Goal: Information Seeking & Learning: Find specific page/section

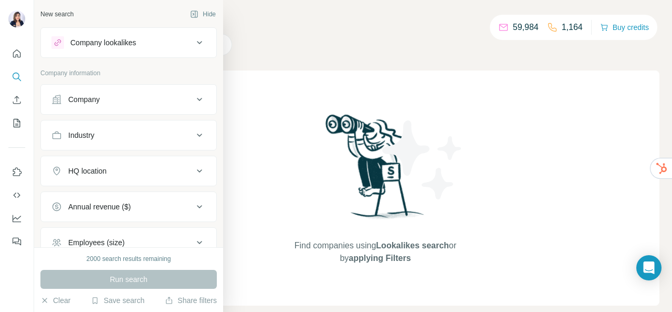
click at [58, 47] on div at bounding box center [57, 42] width 13 height 13
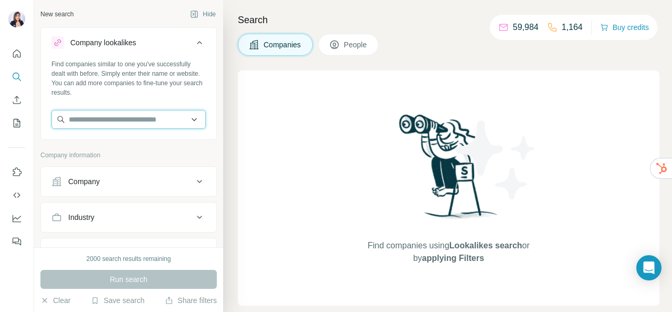
click at [102, 119] on input "text" at bounding box center [128, 119] width 154 height 19
paste input "**********"
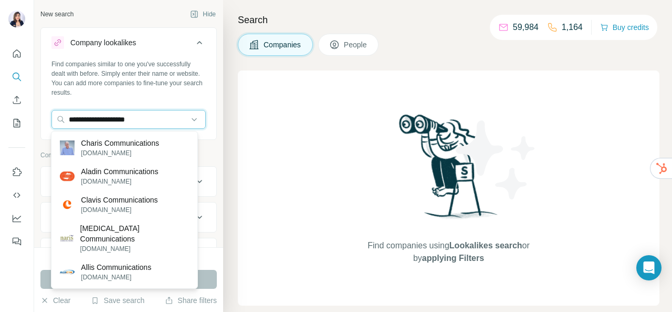
drag, startPoint x: 171, startPoint y: 117, endPoint x: 0, endPoint y: 103, distance: 171.3
click at [0, 103] on div "**********" at bounding box center [336, 156] width 672 height 312
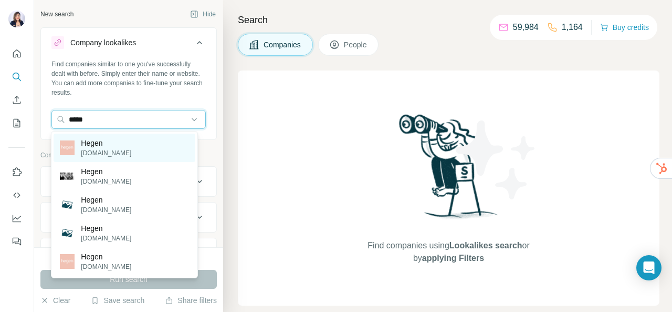
type input "*****"
click at [147, 141] on div "[PERSON_NAME][DOMAIN_NAME]" at bounding box center [124, 147] width 141 height 28
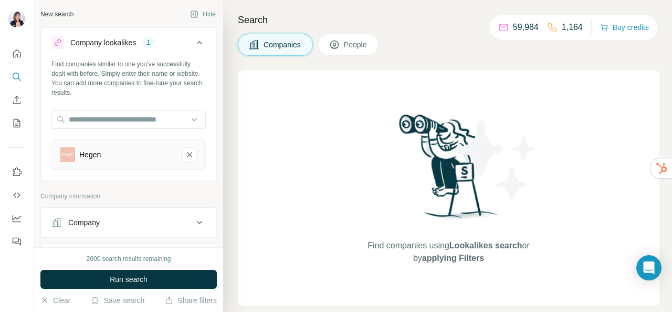
scroll to position [158, 0]
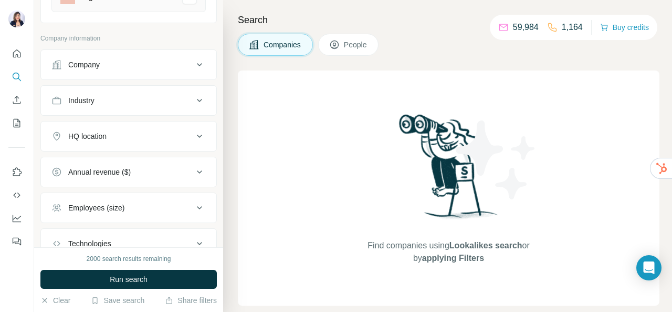
click at [142, 63] on div "Company" at bounding box center [122, 64] width 142 height 11
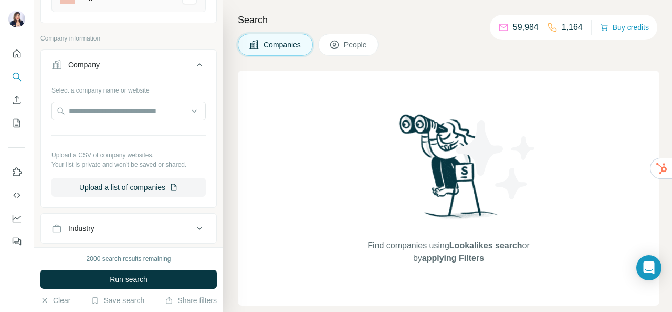
click at [142, 63] on div "Company" at bounding box center [122, 64] width 142 height 11
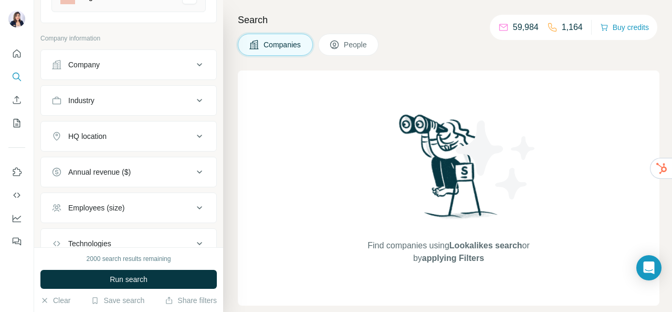
click at [122, 103] on div "Industry" at bounding box center [122, 100] width 142 height 11
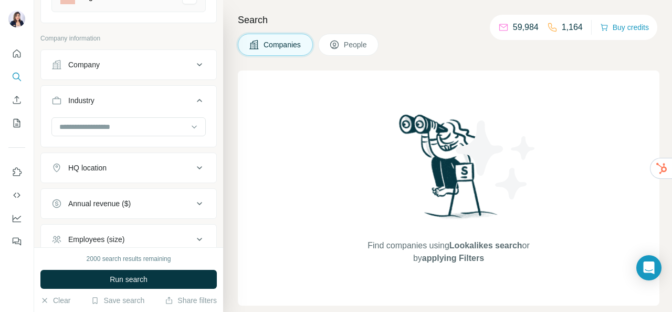
click at [113, 173] on button "HQ location" at bounding box center [128, 167] width 175 height 25
click at [113, 173] on button "HQ location" at bounding box center [128, 169] width 175 height 29
click at [119, 97] on div "Industry" at bounding box center [122, 100] width 142 height 11
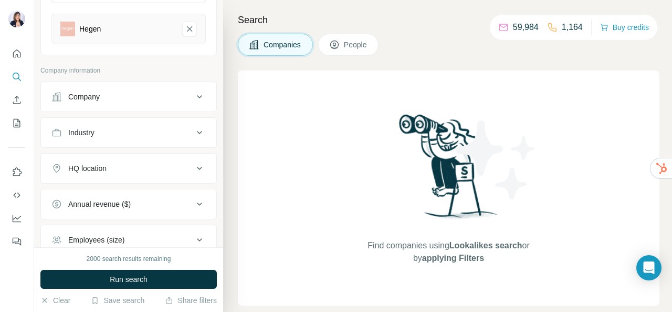
scroll to position [231, 0]
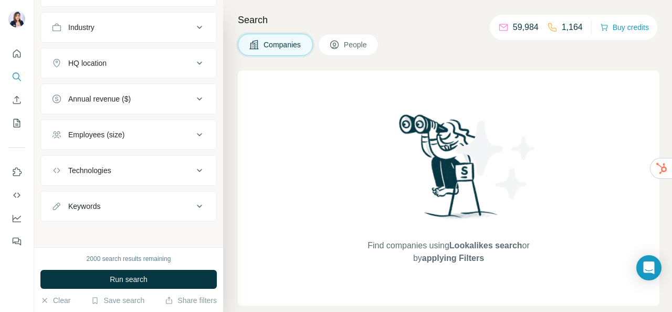
click at [194, 195] on button "Keywords" at bounding box center [128, 205] width 175 height 25
click at [194, 195] on button "Keywords" at bounding box center [128, 207] width 175 height 29
click at [194, 169] on icon at bounding box center [199, 170] width 13 height 13
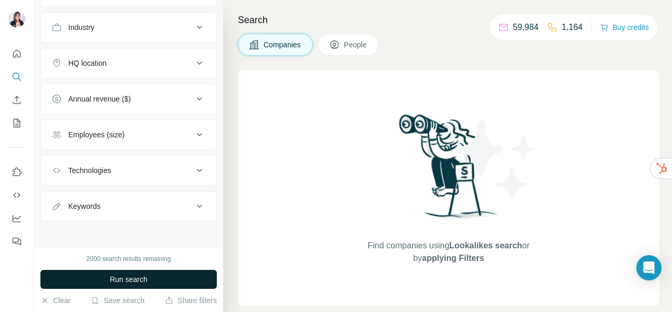
click at [149, 284] on button "Run search" at bounding box center [128, 279] width 177 height 19
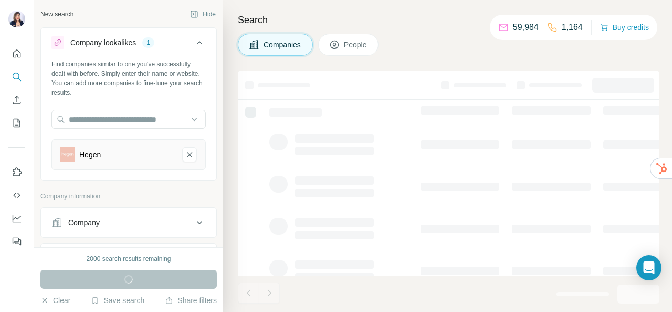
scroll to position [82, 0]
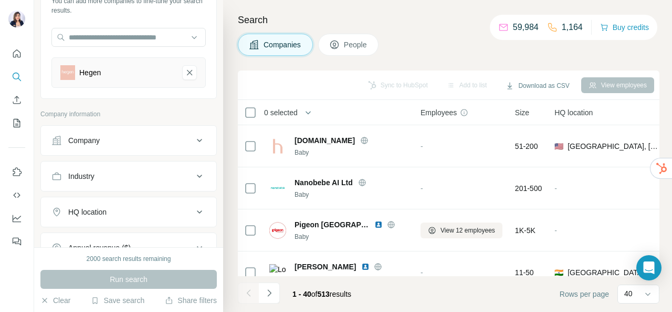
click at [163, 128] on button "Company" at bounding box center [128, 140] width 175 height 25
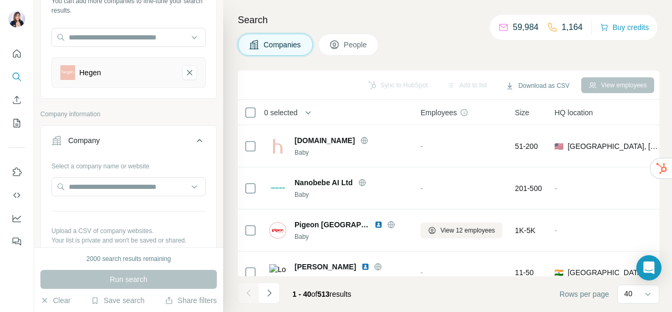
scroll to position [105, 0]
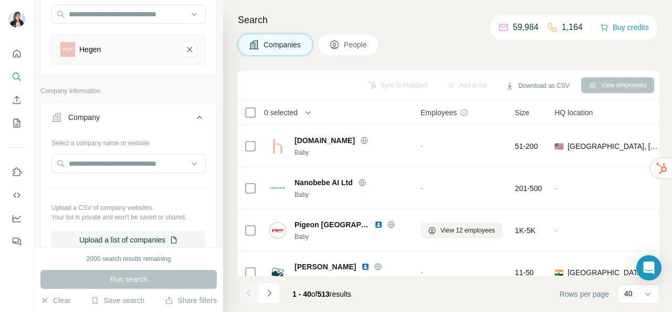
click at [163, 109] on button "Company" at bounding box center [128, 119] width 175 height 29
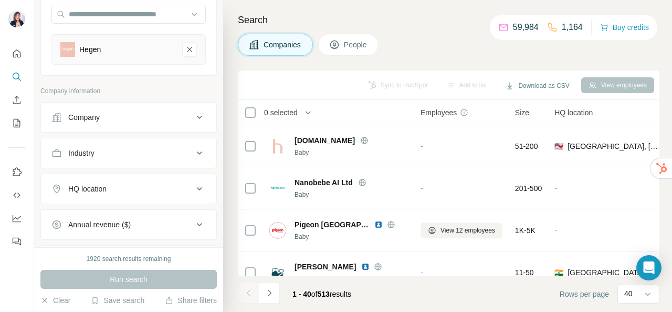
click at [351, 37] on button "People" at bounding box center [348, 45] width 61 height 22
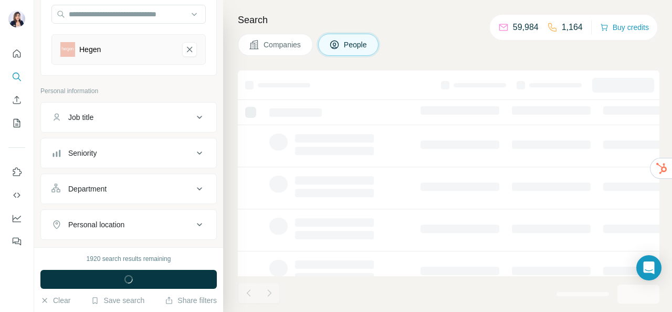
click at [115, 107] on button "Job title" at bounding box center [128, 117] width 175 height 25
click at [115, 107] on button "Job title" at bounding box center [128, 119] width 175 height 29
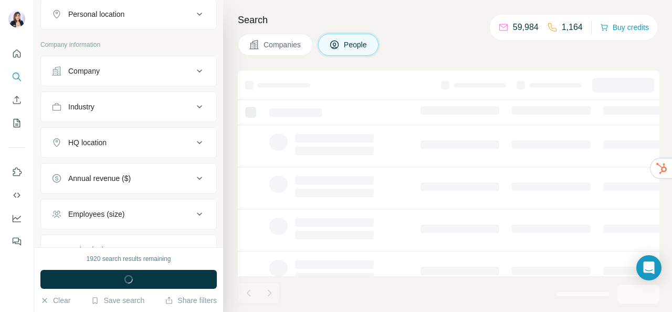
scroll to position [158, 0]
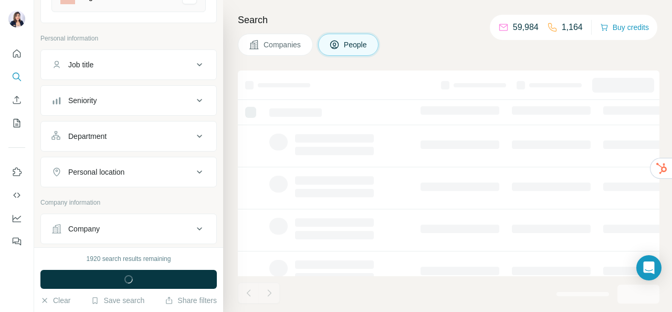
click at [126, 58] on button "Job title" at bounding box center [128, 64] width 175 height 25
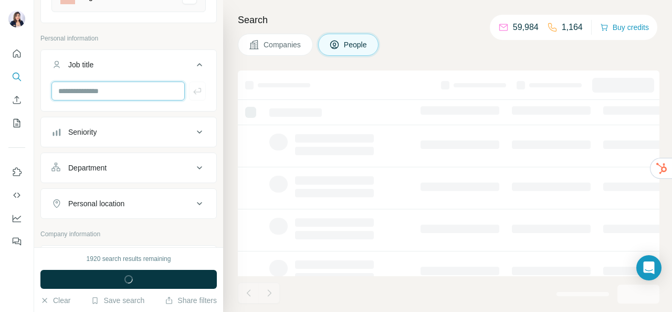
click at [106, 96] on input "text" at bounding box center [117, 90] width 133 height 19
click at [106, 91] on input "**" at bounding box center [117, 90] width 133 height 19
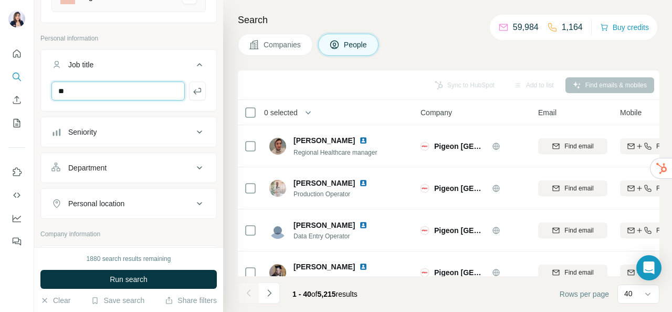
click at [106, 90] on input "**" at bounding box center [117, 90] width 133 height 19
type input "*"
type input "**********"
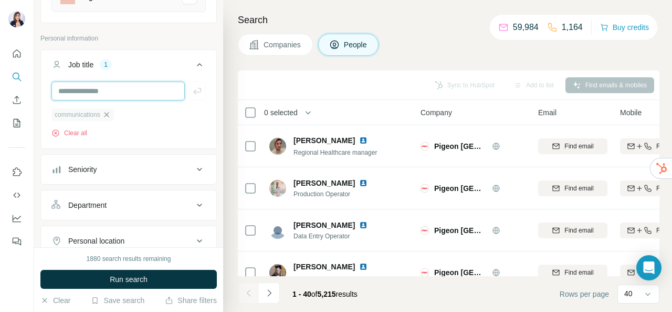
click at [121, 86] on input "text" at bounding box center [117, 90] width 133 height 19
click at [117, 89] on input "****" at bounding box center [117, 90] width 133 height 19
click at [107, 112] on icon "button" at bounding box center [106, 114] width 8 height 8
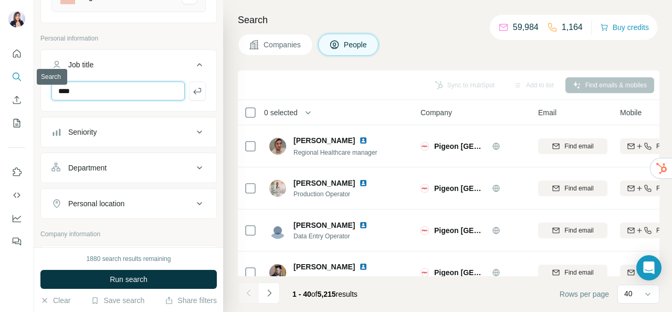
drag, startPoint x: 114, startPoint y: 87, endPoint x: 24, endPoint y: 84, distance: 90.4
click at [24, 84] on div "New search Hide Company lookalikes 1 Find companies similar to one you've succe…" at bounding box center [336, 156] width 672 height 312
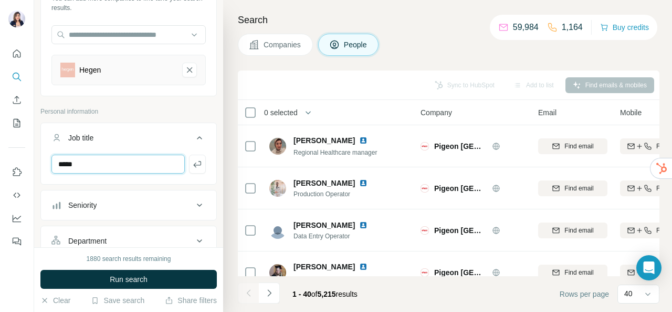
scroll to position [57, 0]
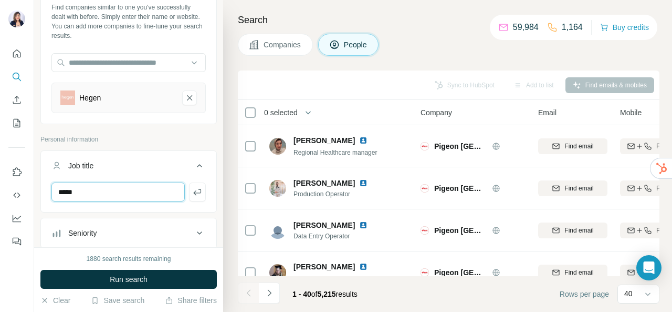
click at [137, 195] on input "*****" at bounding box center [117, 191] width 133 height 19
type input "**********"
click at [192, 189] on icon "button" at bounding box center [197, 192] width 11 height 11
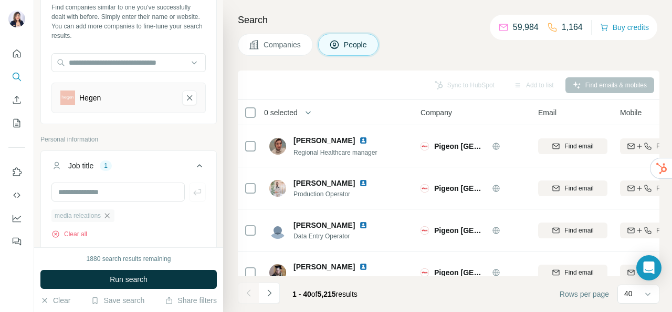
click at [111, 213] on icon "button" at bounding box center [107, 215] width 8 height 8
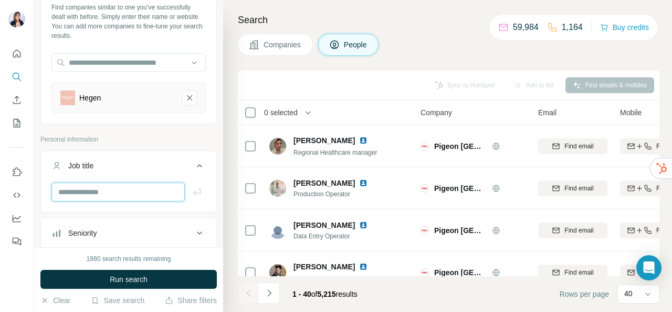
click at [96, 192] on input "text" at bounding box center [117, 191] width 133 height 19
type input "**********"
click at [192, 192] on icon "button" at bounding box center [197, 192] width 11 height 11
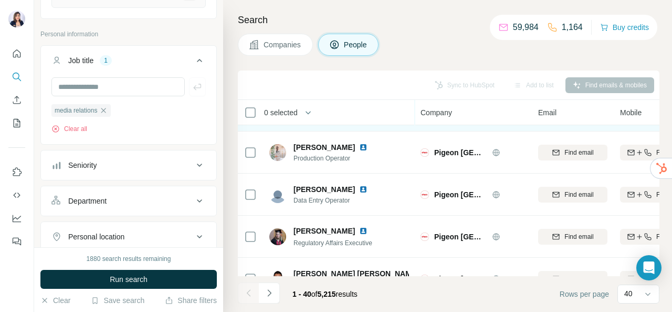
scroll to position [53, 0]
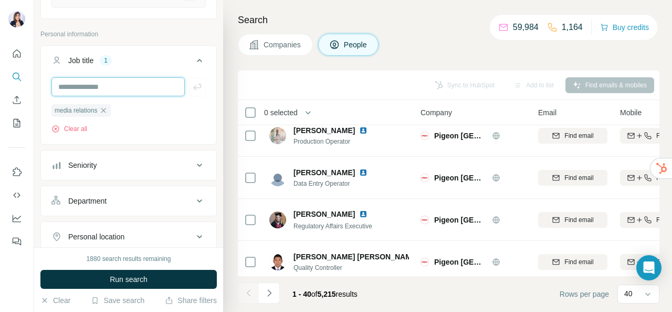
click at [89, 85] on input "text" at bounding box center [117, 86] width 133 height 19
click at [193, 200] on icon at bounding box center [199, 200] width 13 height 13
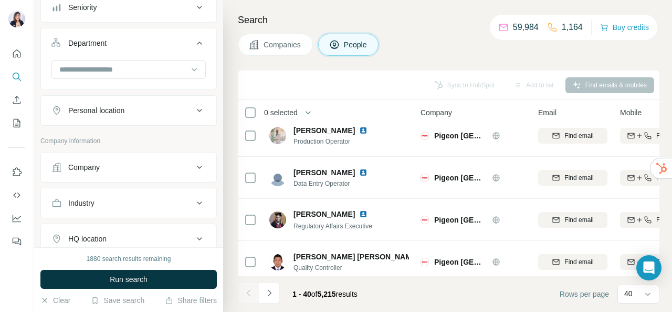
scroll to position [267, 0]
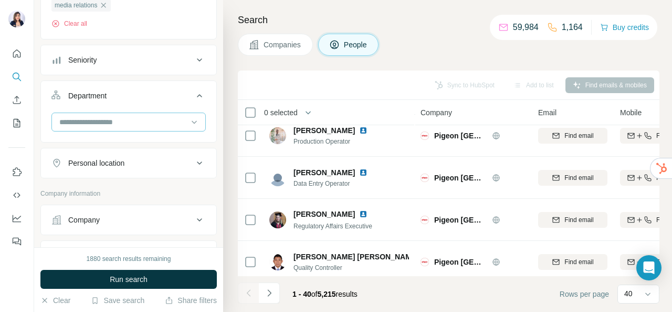
click at [121, 127] on div at bounding box center [123, 122] width 130 height 18
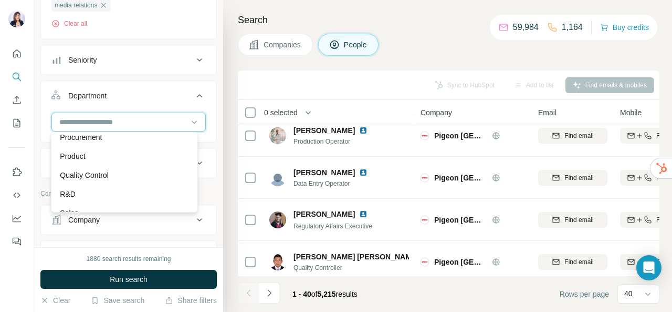
scroll to position [273, 0]
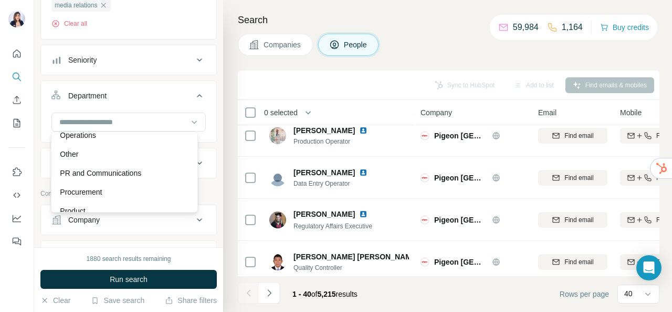
click at [121, 175] on p "PR and Communications" at bounding box center [100, 173] width 81 height 11
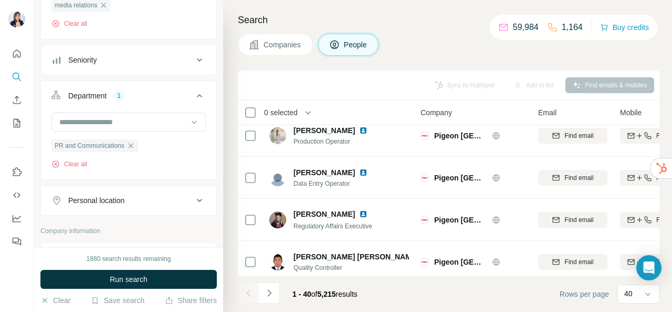
scroll to position [162, 0]
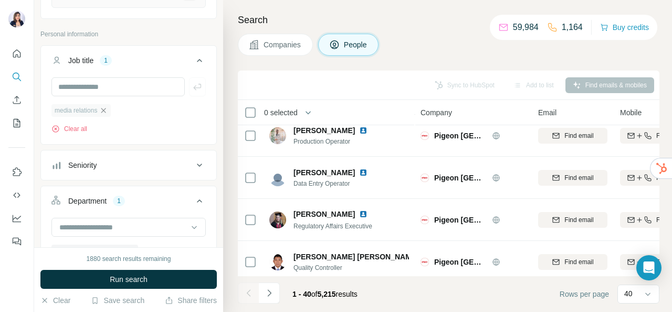
click at [101, 111] on icon "button" at bounding box center [103, 110] width 8 height 8
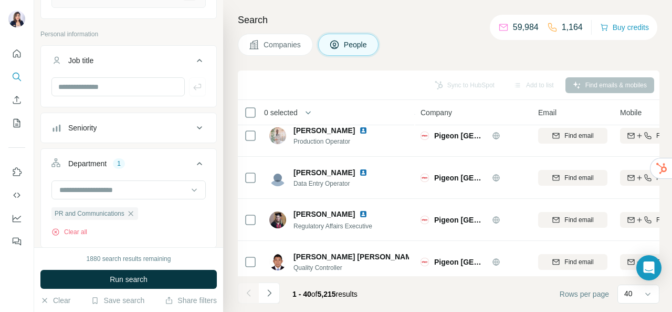
scroll to position [57, 0]
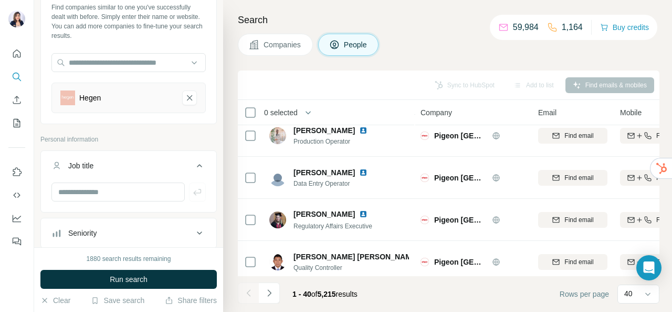
drag, startPoint x: 136, startPoint y: 282, endPoint x: 243, endPoint y: 274, distance: 107.0
click at [137, 282] on span "Run search" at bounding box center [129, 279] width 38 height 11
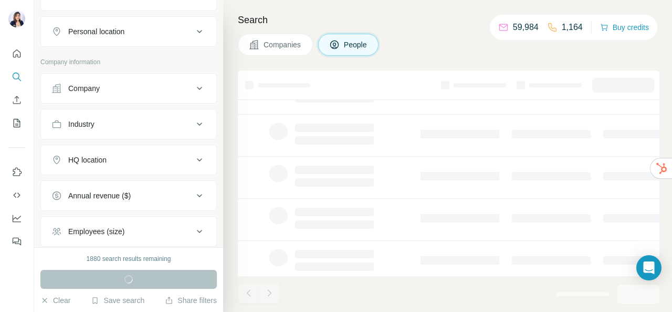
scroll to position [389, 0]
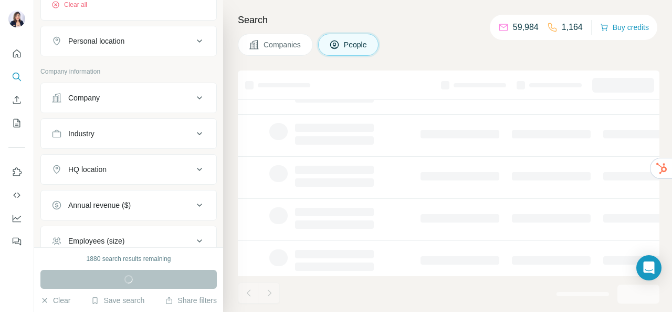
click at [134, 168] on div "HQ location" at bounding box center [122, 169] width 142 height 11
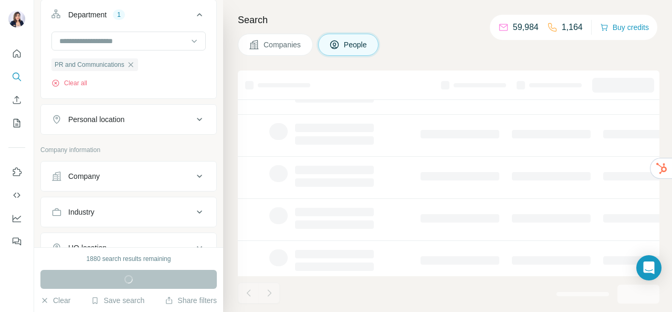
scroll to position [336, 0]
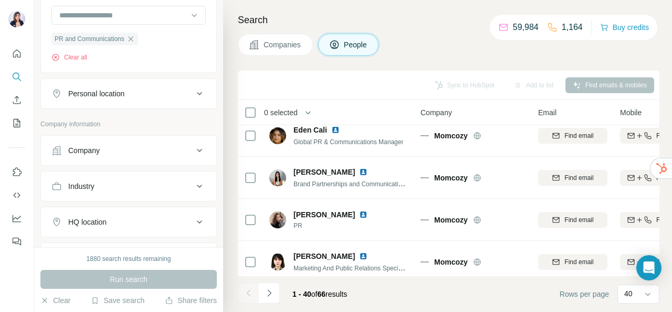
click at [193, 88] on icon at bounding box center [199, 93] width 13 height 13
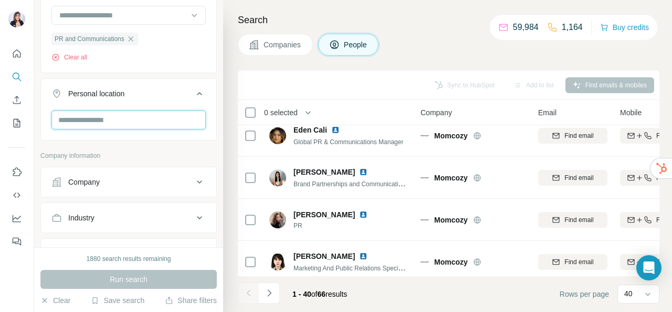
click at [122, 117] on input "text" at bounding box center [128, 119] width 154 height 19
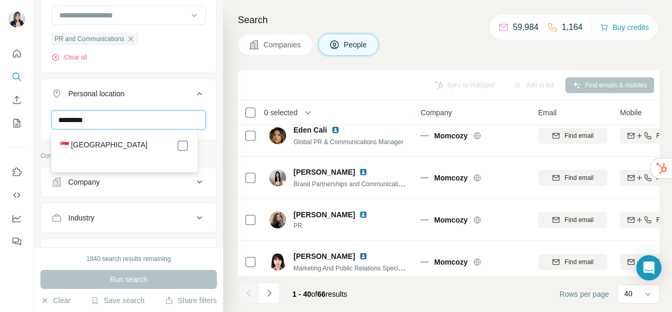
type input "*********"
click at [128, 147] on div "🇸🇬 [GEOGRAPHIC_DATA]" at bounding box center [124, 145] width 129 height 13
click at [187, 140] on icon at bounding box center [183, 145] width 13 height 13
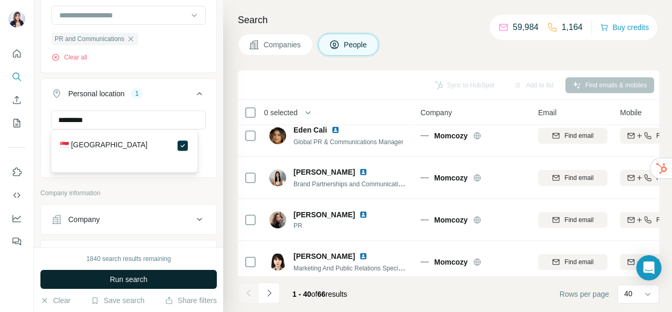
click at [128, 278] on span "Run search" at bounding box center [129, 279] width 38 height 11
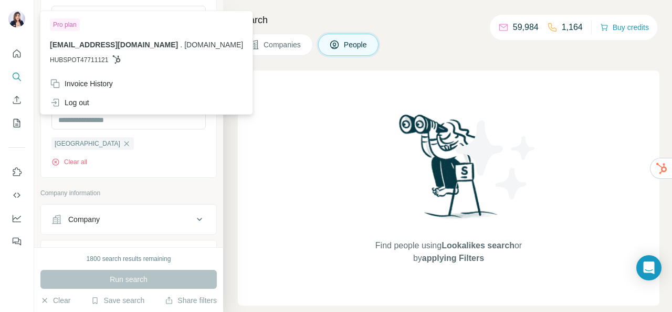
scroll to position [74, 0]
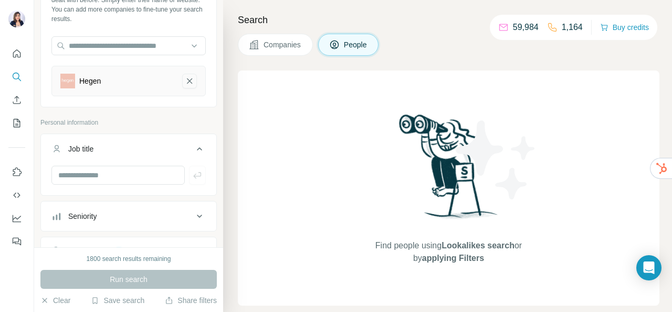
click at [185, 78] on icon "Hegen-remove-button" at bounding box center [189, 81] width 9 height 11
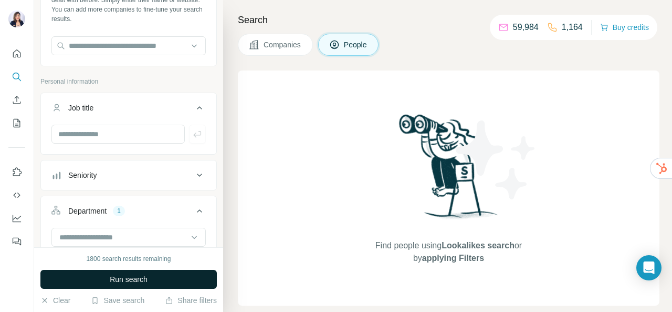
click at [149, 277] on button "Run search" at bounding box center [128, 279] width 177 height 19
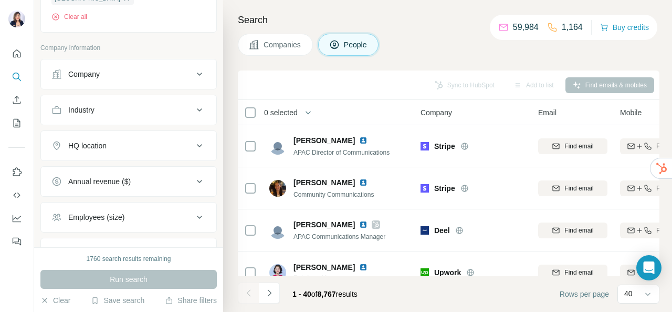
scroll to position [441, 0]
click at [140, 100] on button "Industry" at bounding box center [128, 108] width 175 height 25
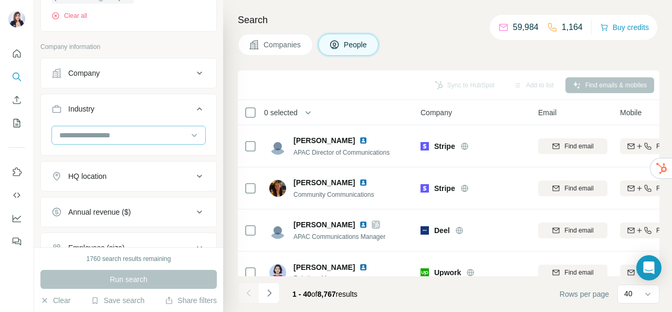
click at [131, 132] on input at bounding box center [123, 135] width 130 height 12
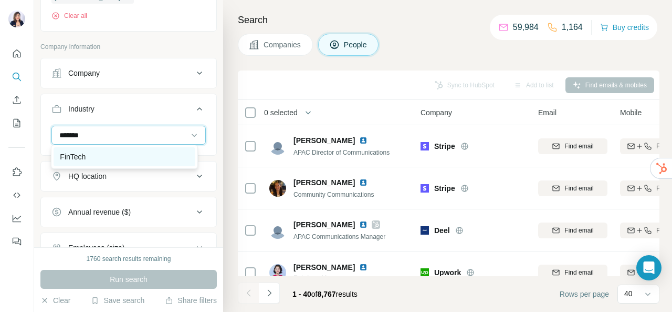
type input "*******"
click at [97, 154] on div "FinTech" at bounding box center [124, 156] width 129 height 11
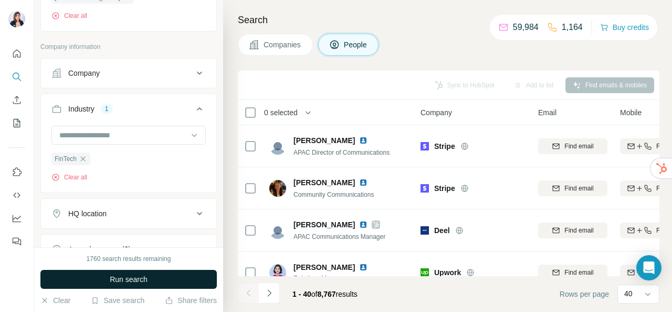
click at [133, 277] on span "Run search" at bounding box center [129, 279] width 38 height 11
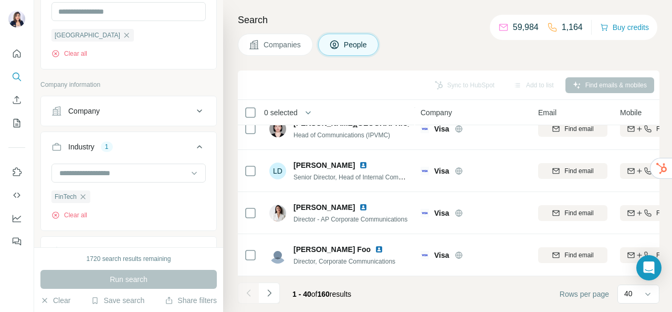
scroll to position [420, 0]
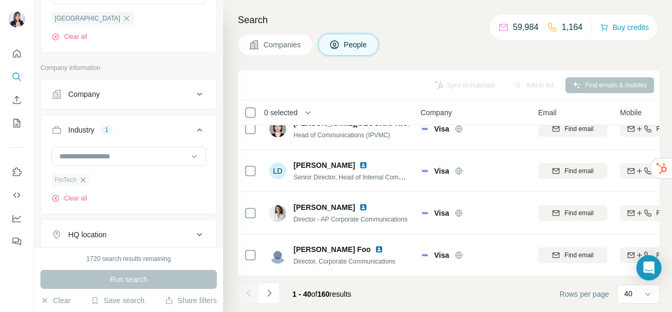
click at [84, 180] on icon "button" at bounding box center [83, 179] width 8 height 8
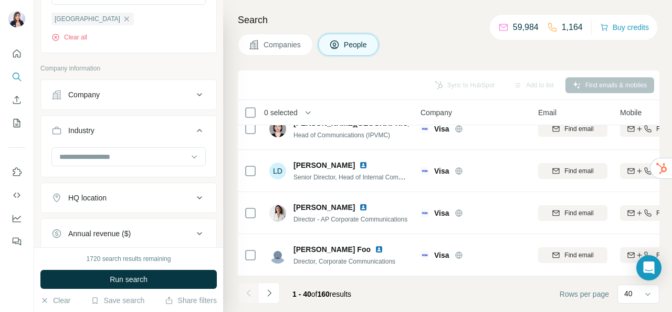
scroll to position [420, 0]
click at [133, 159] on input at bounding box center [123, 156] width 130 height 12
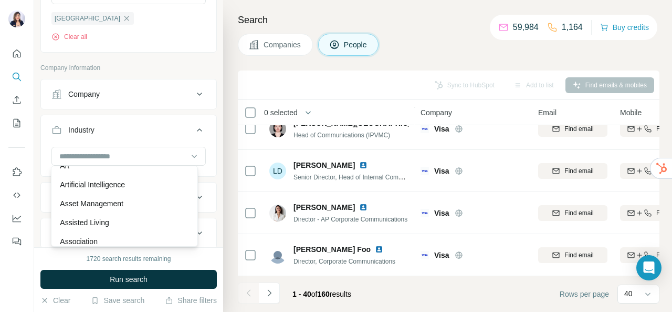
scroll to position [525, 0]
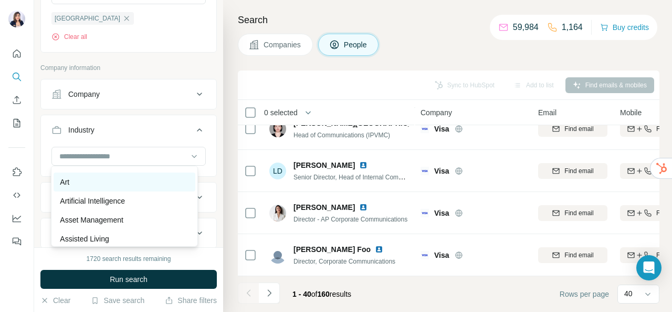
click at [105, 187] on div "Art" at bounding box center [124, 182] width 129 height 11
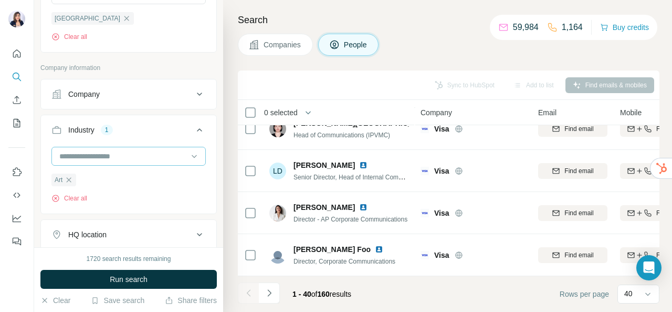
click at [119, 152] on input at bounding box center [123, 156] width 130 height 12
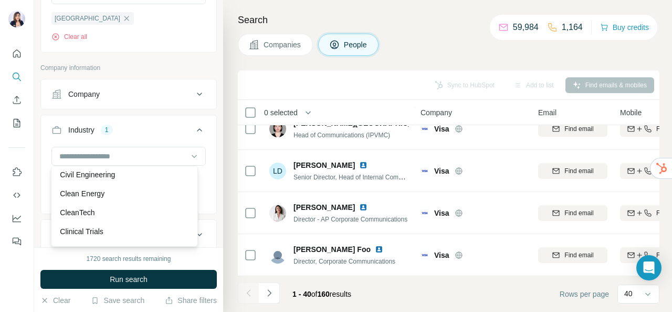
scroll to position [1576, 0]
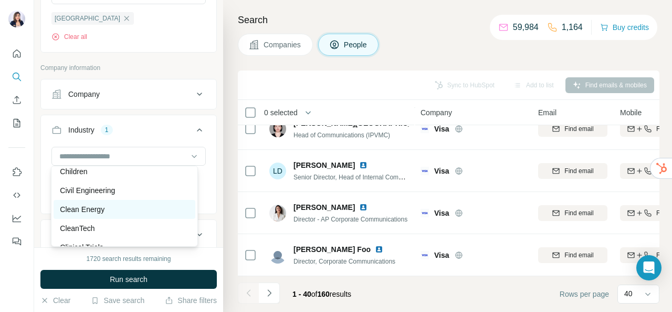
click at [106, 214] on div "Clean Energy" at bounding box center [124, 209] width 129 height 11
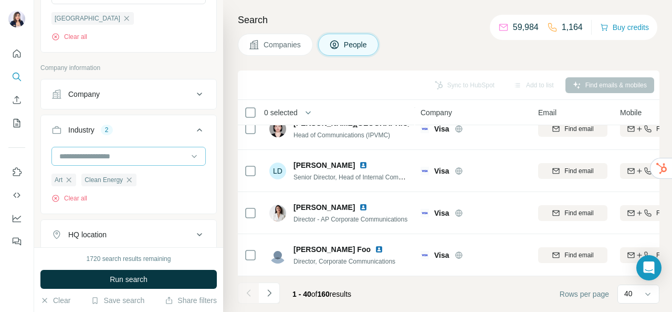
click at [96, 153] on input at bounding box center [123, 156] width 130 height 12
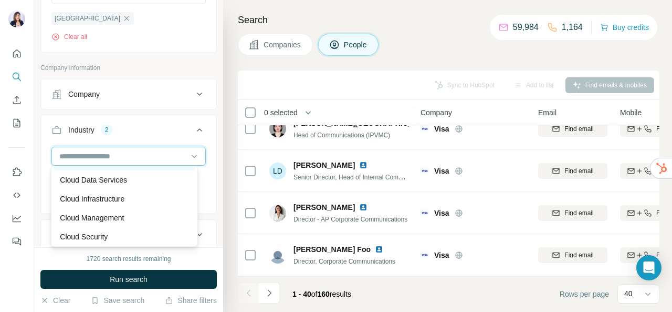
scroll to position [1734, 0]
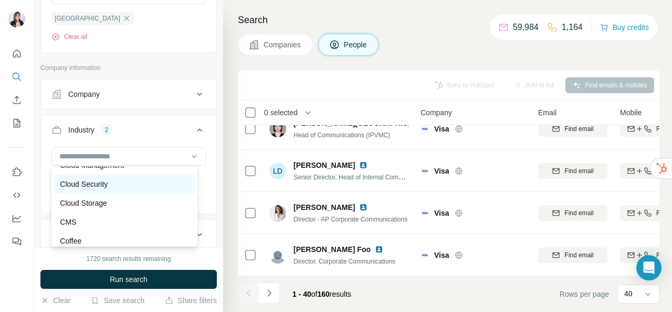
click at [113, 189] on div "Cloud Security" at bounding box center [124, 184] width 129 height 11
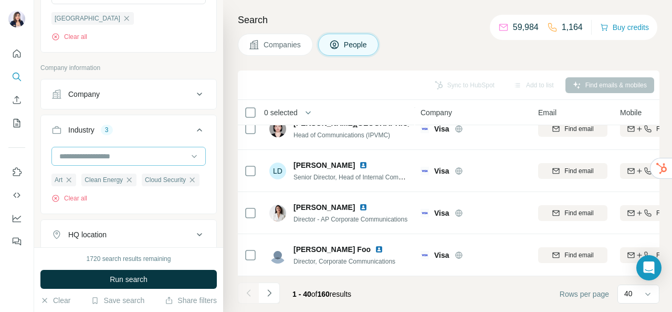
click at [120, 155] on input at bounding box center [123, 156] width 130 height 12
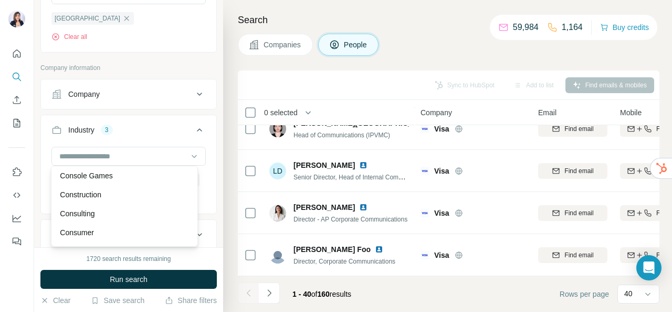
scroll to position [2207, 0]
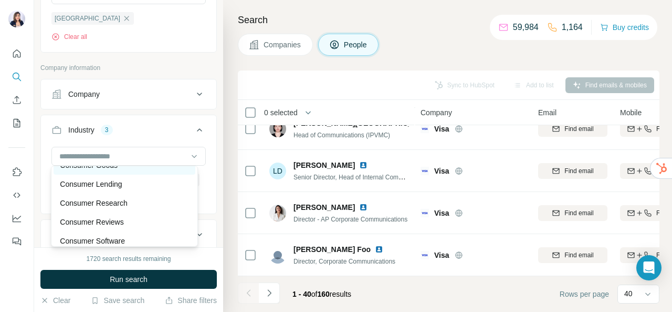
click at [116, 170] on p "Consumer Goods" at bounding box center [89, 165] width 58 height 11
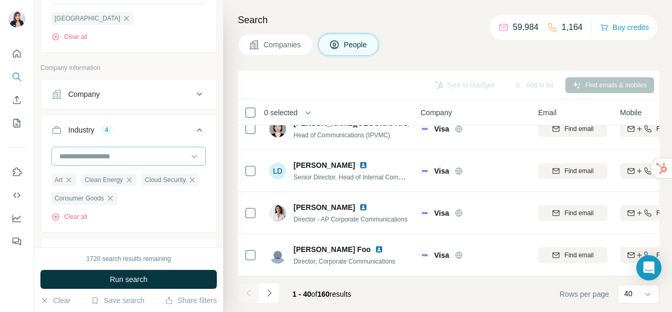
click at [125, 154] on input at bounding box center [123, 156] width 130 height 12
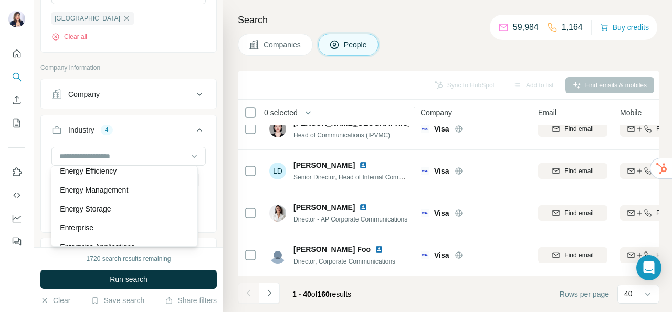
scroll to position [3678, 0]
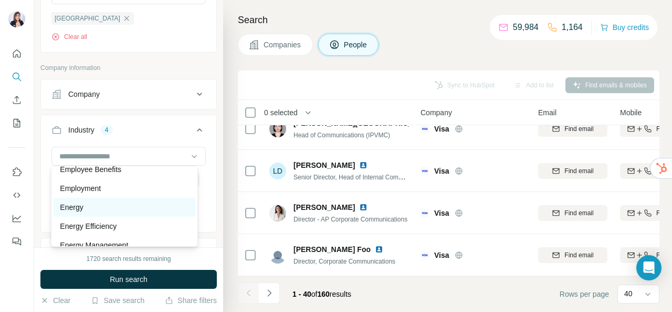
click at [114, 216] on div "Energy" at bounding box center [124, 207] width 141 height 19
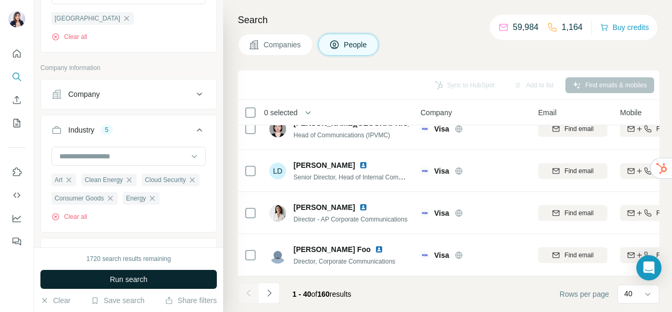
click at [131, 280] on span "Run search" at bounding box center [129, 279] width 38 height 11
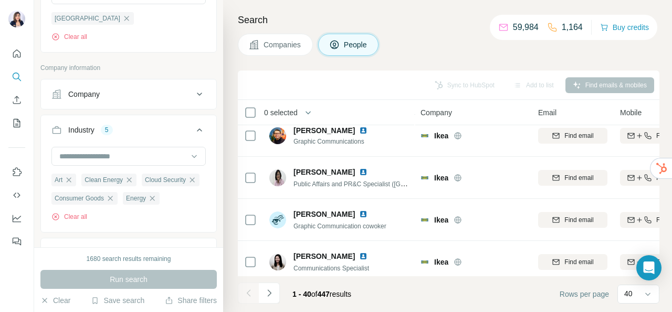
scroll to position [1535, 0]
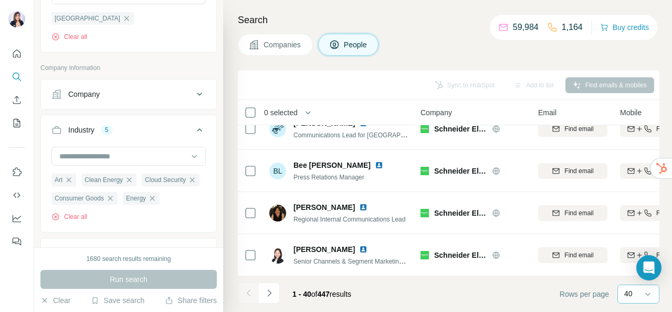
click at [628, 297] on p "40" at bounding box center [629, 293] width 8 height 11
click at [267, 293] on icon "Navigate to next page" at bounding box center [269, 292] width 11 height 11
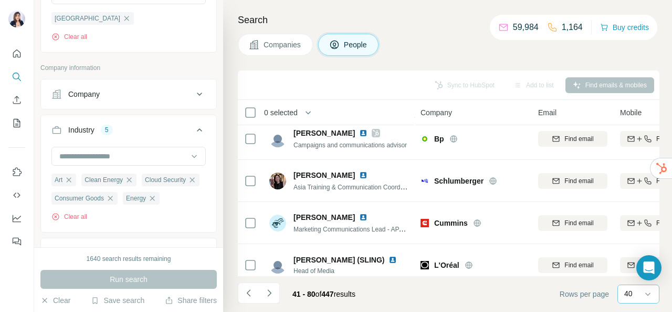
scroll to position [1167, 0]
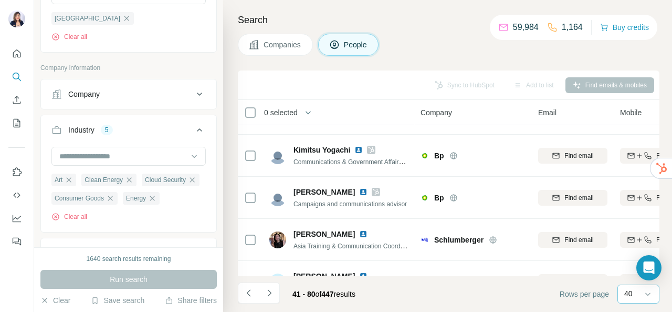
drag, startPoint x: 341, startPoint y: 233, endPoint x: 330, endPoint y: 103, distance: 130.3
click at [304, 62] on div "Search Companies People Sync to HubSpot Add to list Find emails & mobiles 0 sel…" at bounding box center [447, 156] width 449 height 312
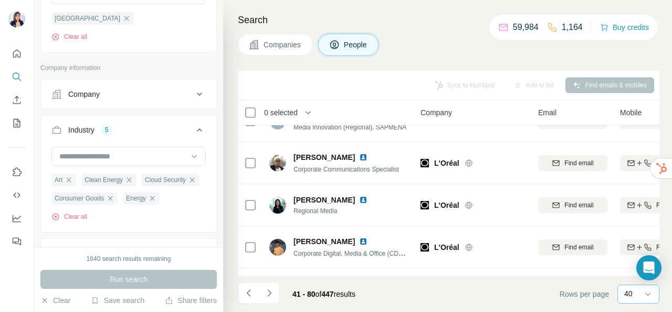
scroll to position [1535, 0]
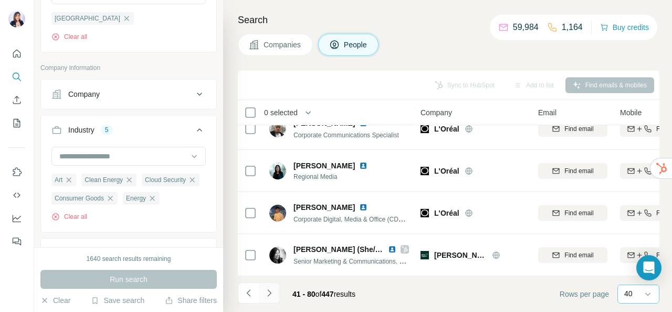
click at [266, 294] on icon "Navigate to next page" at bounding box center [269, 292] width 11 height 11
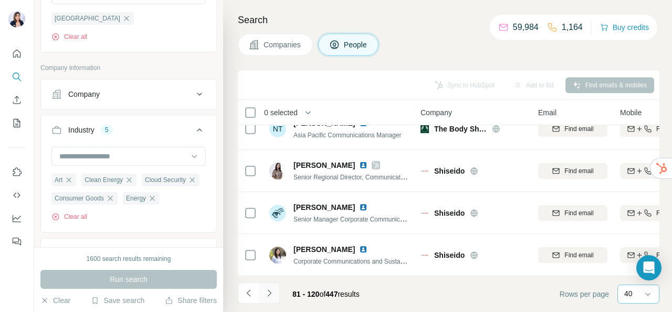
click at [273, 298] on icon "Navigate to next page" at bounding box center [269, 292] width 11 height 11
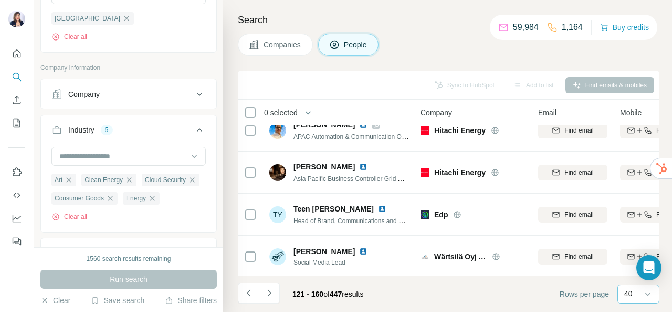
scroll to position [0, 0]
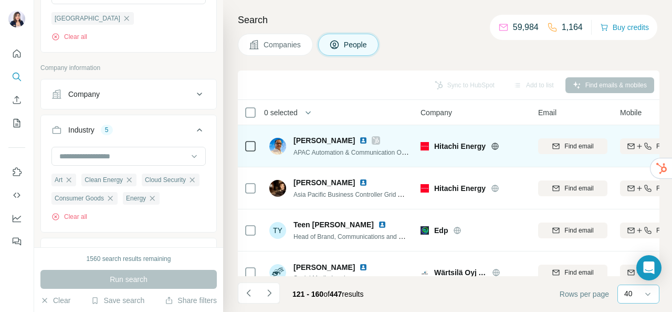
drag, startPoint x: 387, startPoint y: 137, endPoint x: 376, endPoint y: 140, distance: 10.8
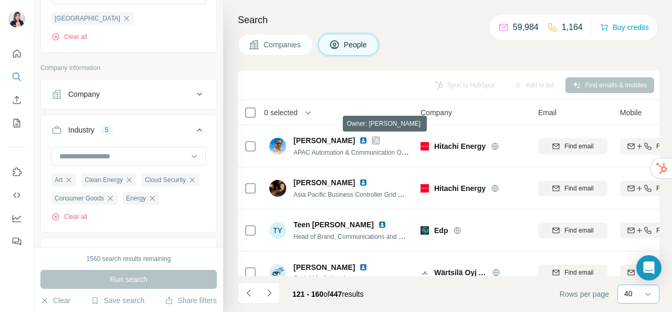
drag, startPoint x: 376, startPoint y: 140, endPoint x: 349, endPoint y: 95, distance: 52.1
click at [349, 95] on div "Sync to HubSpot Add to list Find emails & mobiles" at bounding box center [449, 84] width 422 height 29
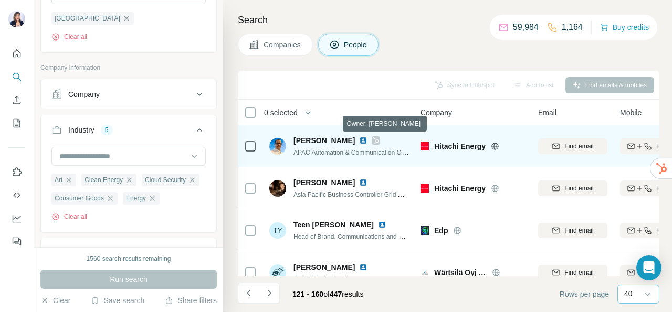
drag, startPoint x: 379, startPoint y: 137, endPoint x: 314, endPoint y: 138, distance: 65.2
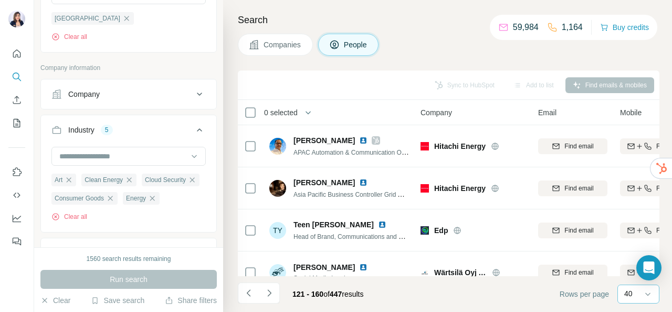
drag, startPoint x: 314, startPoint y: 138, endPoint x: 294, endPoint y: 76, distance: 65.6
click at [294, 76] on div "Sync to HubSpot Add to list Find emails & mobiles" at bounding box center [448, 85] width 411 height 18
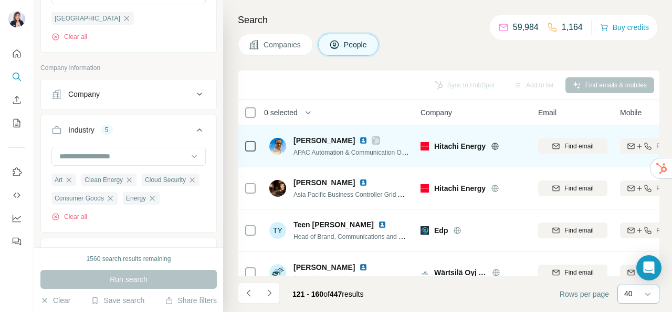
click at [379, 139] on icon at bounding box center [376, 140] width 6 height 8
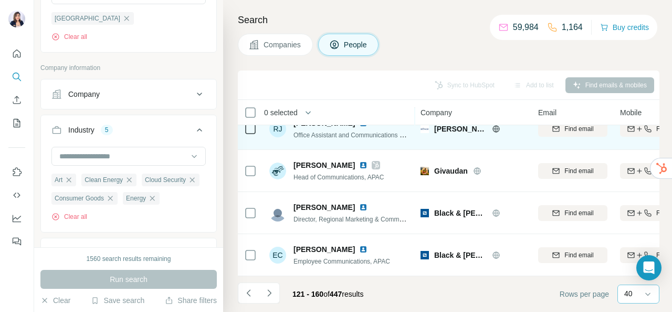
scroll to position [578, 0]
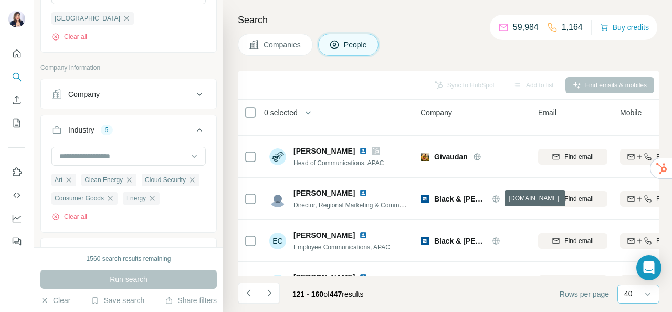
drag, startPoint x: 493, startPoint y: 199, endPoint x: 426, endPoint y: 45, distance: 167.5
click at [426, 45] on div "Companies People" at bounding box center [449, 45] width 422 height 22
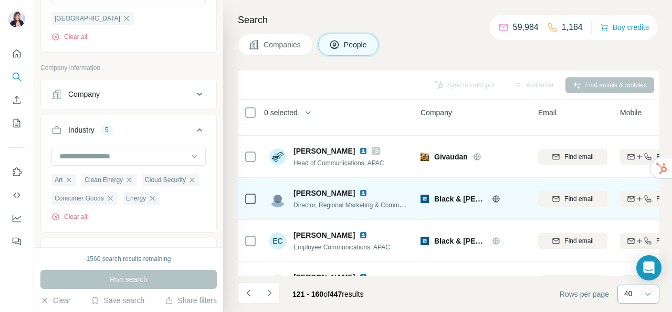
click at [359, 191] on img at bounding box center [363, 193] width 8 height 8
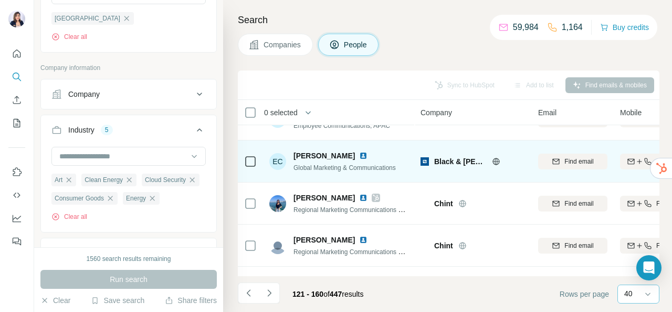
scroll to position [683, 0]
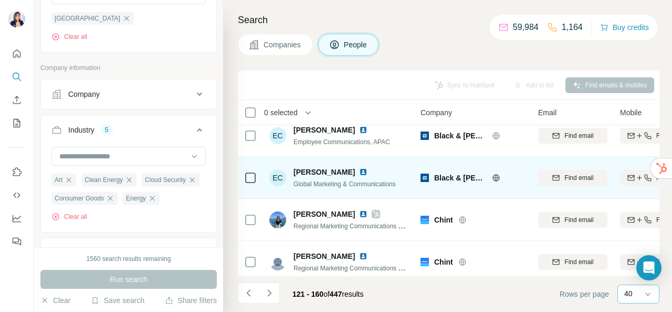
click at [359, 169] on img at bounding box center [363, 172] width 8 height 8
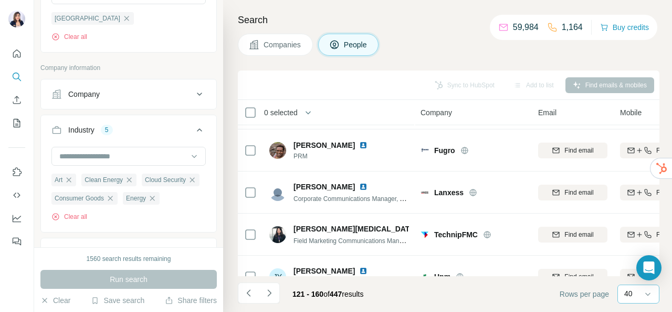
scroll to position [893, 0]
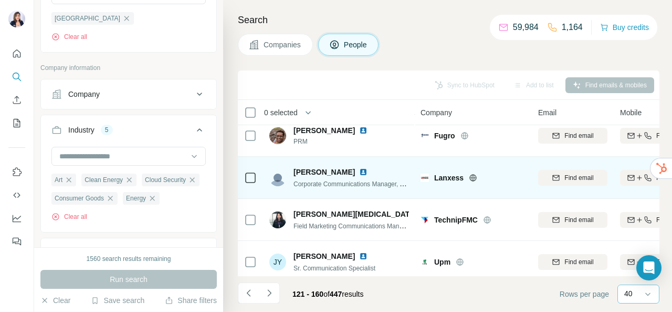
click at [359, 171] on img at bounding box center [363, 172] width 8 height 8
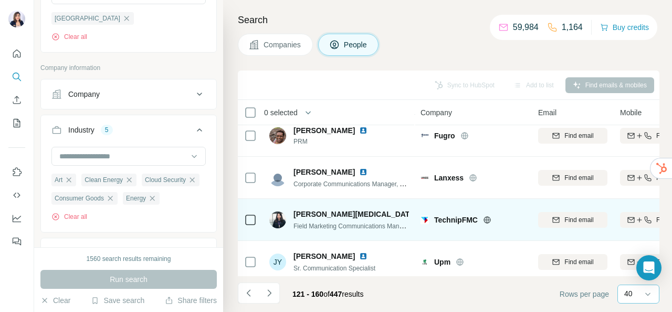
scroll to position [998, 0]
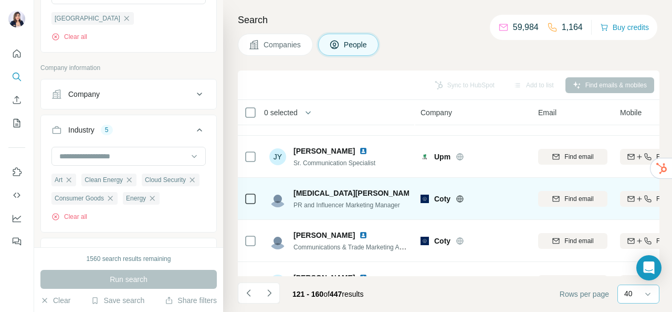
click at [421, 189] on img at bounding box center [425, 193] width 8 height 8
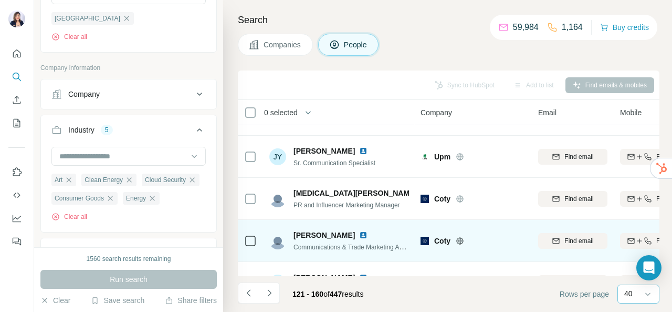
click at [359, 234] on img at bounding box center [363, 235] width 8 height 8
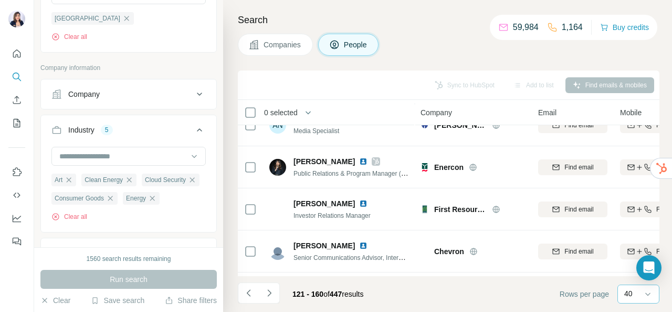
scroll to position [1103, 0]
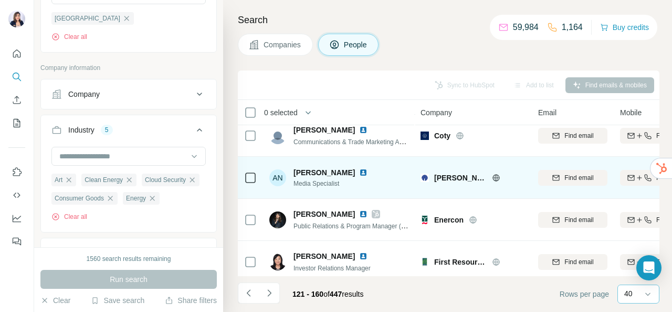
click at [359, 171] on img at bounding box center [363, 172] width 8 height 8
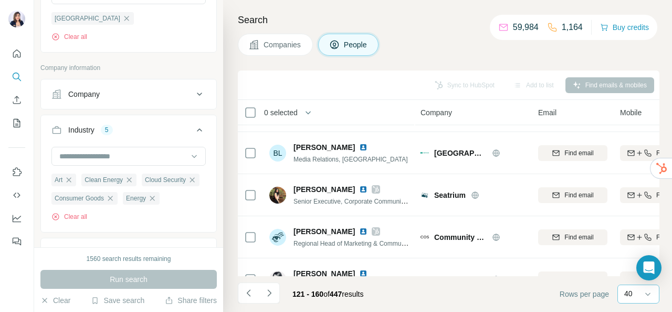
scroll to position [1471, 0]
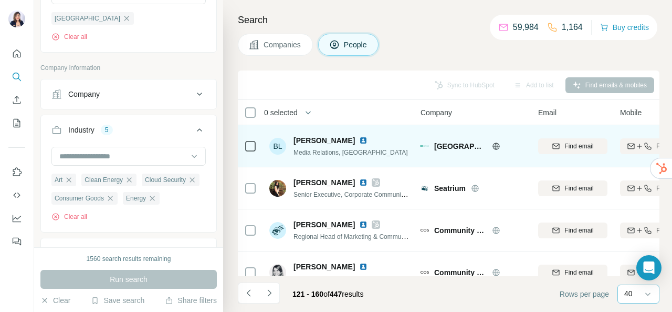
click at [359, 141] on img at bounding box center [363, 140] width 8 height 8
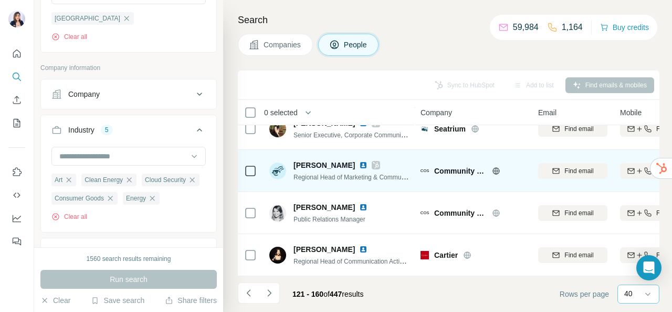
scroll to position [1535, 0]
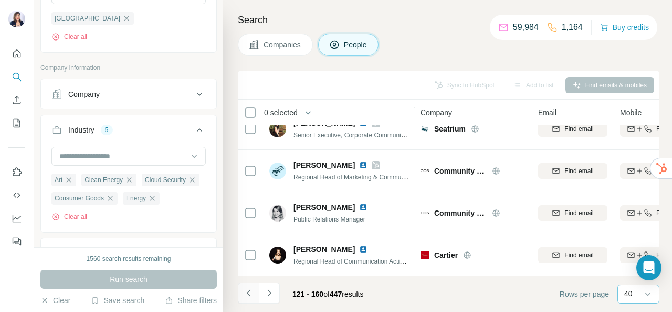
click at [252, 292] on icon "Navigate to previous page" at bounding box center [249, 292] width 11 height 11
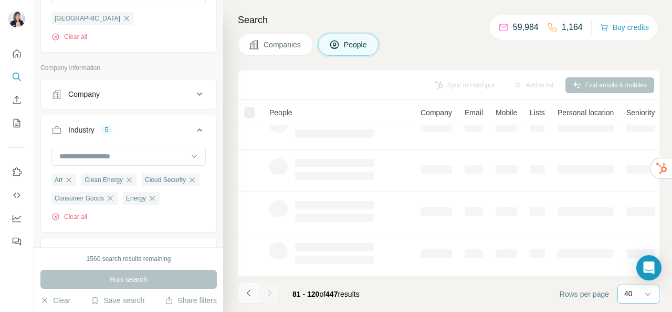
scroll to position [274, 0]
click at [252, 292] on icon "Navigate to previous page" at bounding box center [249, 292] width 11 height 11
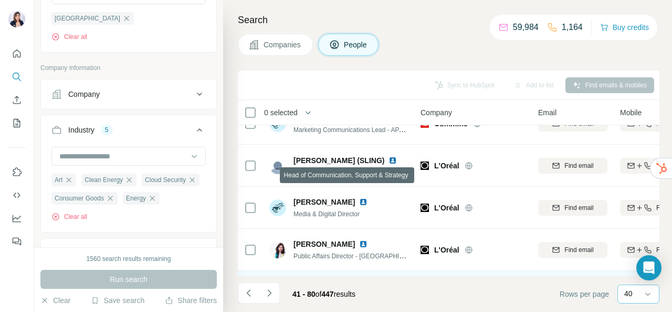
scroll to position [1378, 0]
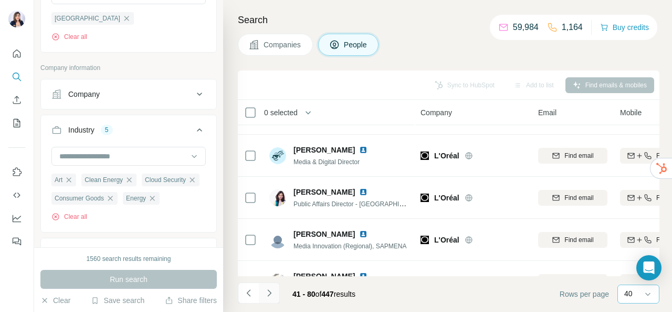
click at [274, 291] on icon "Navigate to next page" at bounding box center [269, 292] width 11 height 11
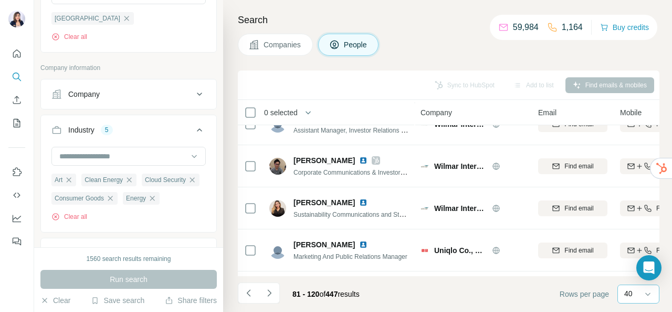
scroll to position [432, 0]
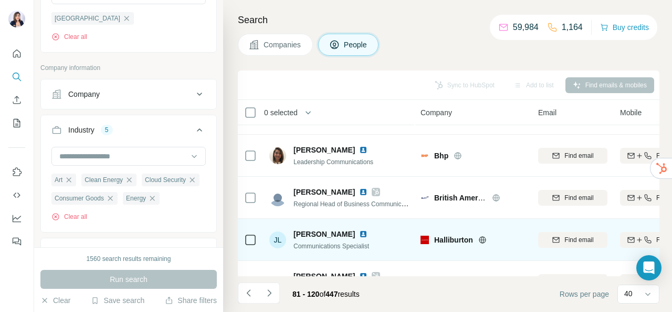
click at [359, 232] on img at bounding box center [363, 234] width 8 height 8
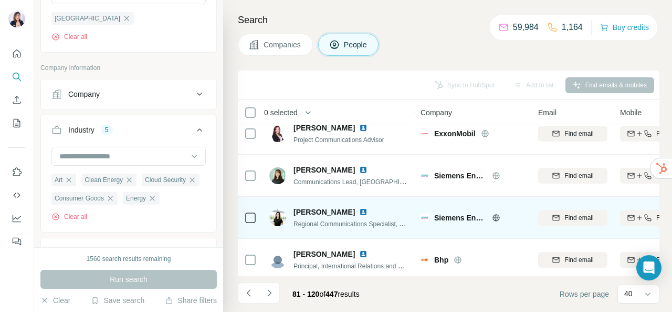
scroll to position [158, 0]
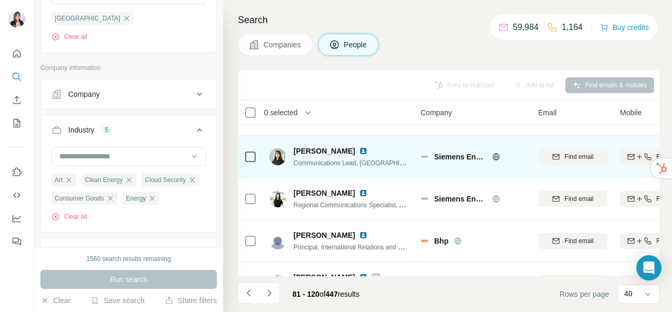
click at [359, 147] on img at bounding box center [363, 151] width 8 height 8
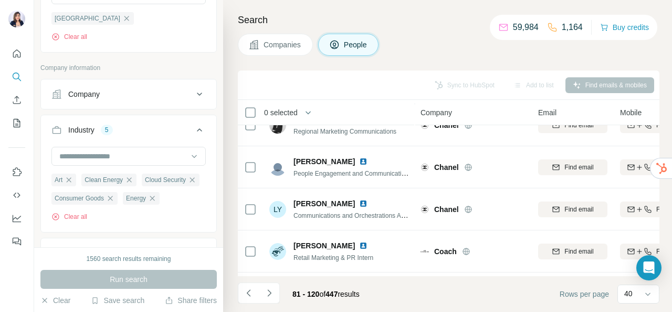
scroll to position [1535, 0]
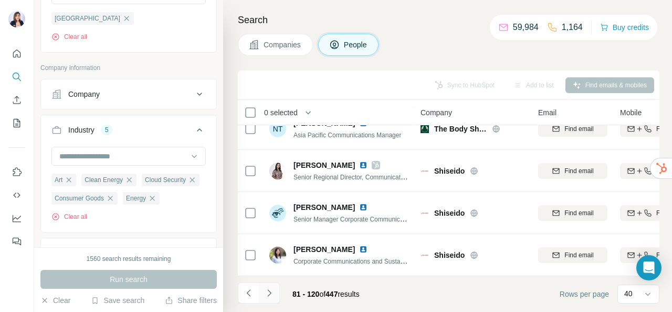
click at [273, 287] on icon "Navigate to next page" at bounding box center [269, 292] width 11 height 11
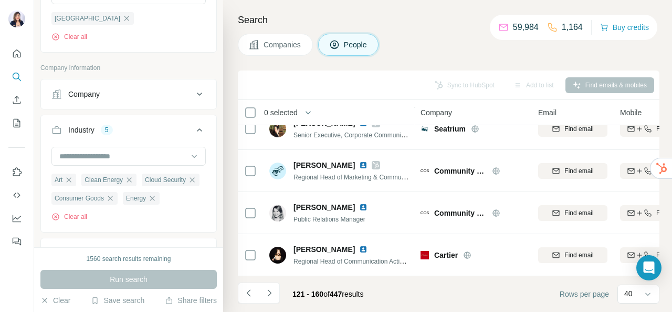
click at [269, 295] on icon "Navigate to next page" at bounding box center [269, 292] width 11 height 11
